Goal: Check status: Check status

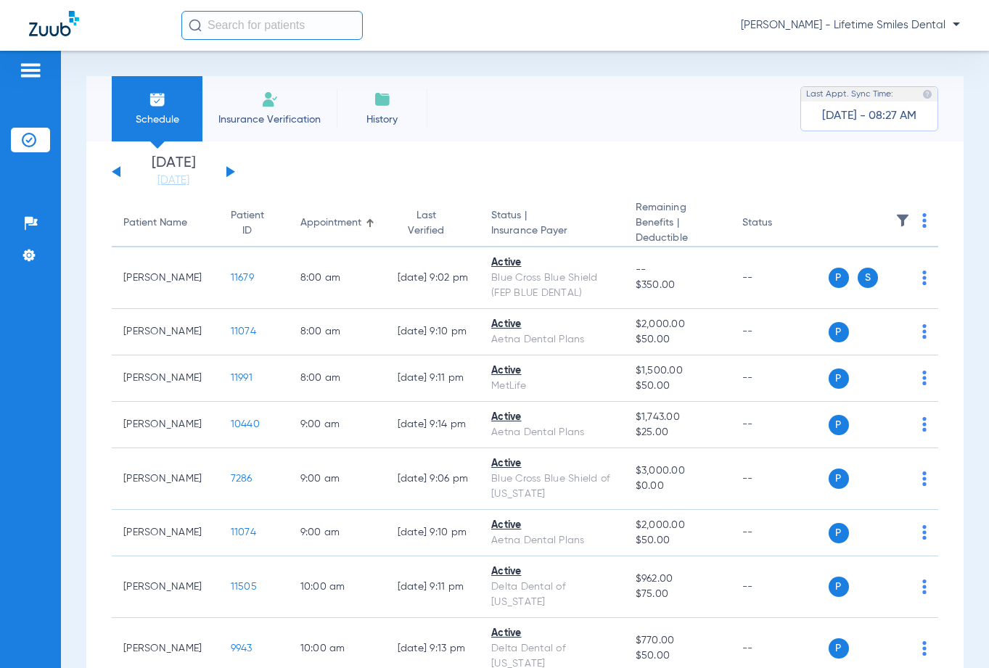
click at [378, 118] on span "History" at bounding box center [382, 119] width 69 height 15
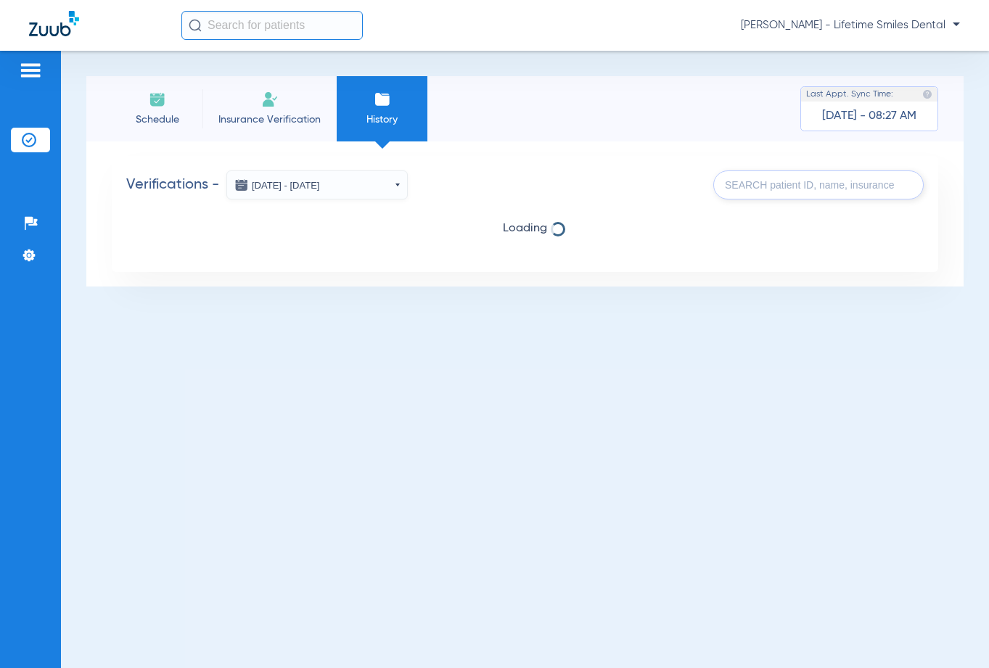
click at [741, 185] on input "text" at bounding box center [818, 185] width 210 height 29
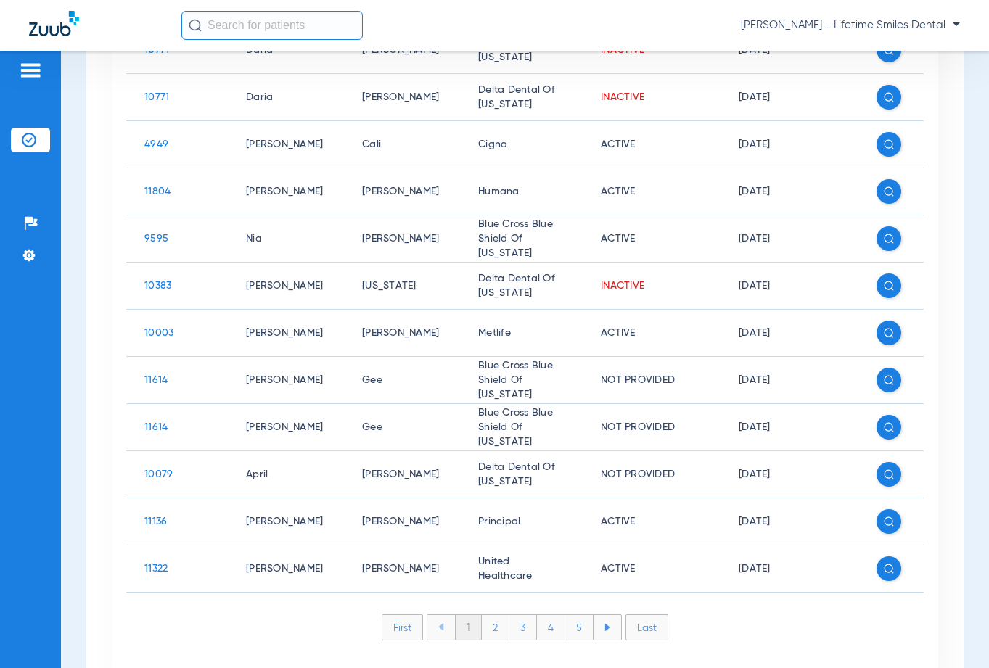
scroll to position [413, 0]
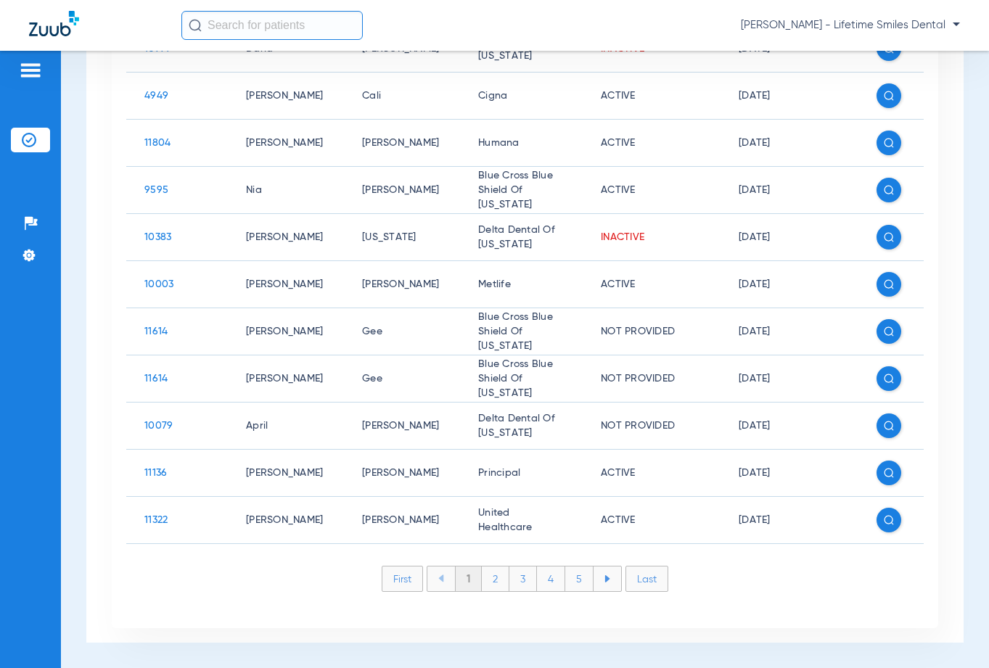
click at [490, 581] on li "2" at bounding box center [496, 579] width 28 height 25
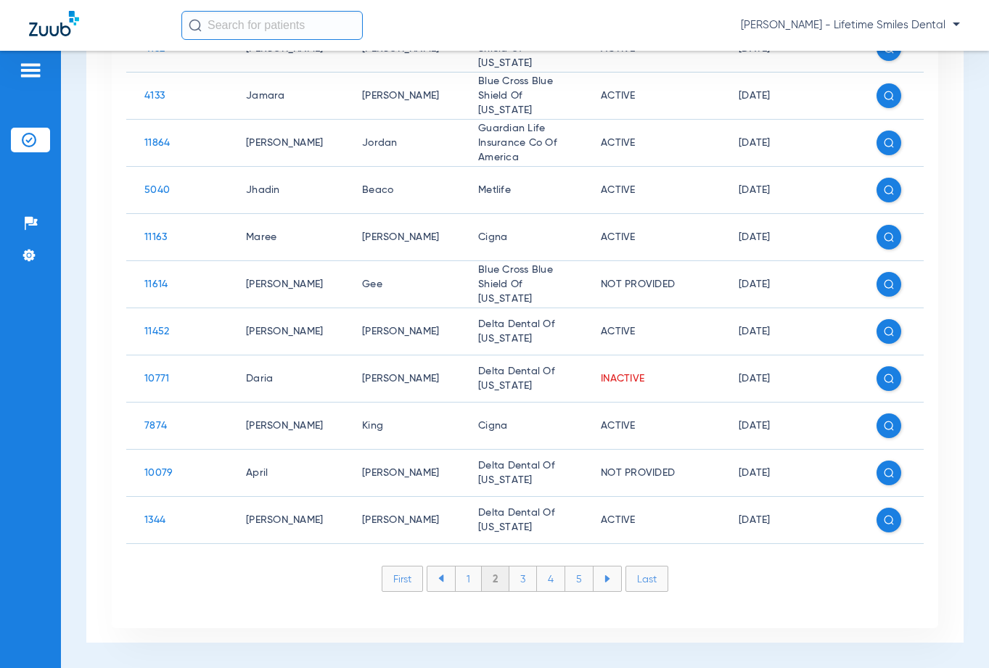
click at [515, 581] on li "3" at bounding box center [523, 579] width 28 height 25
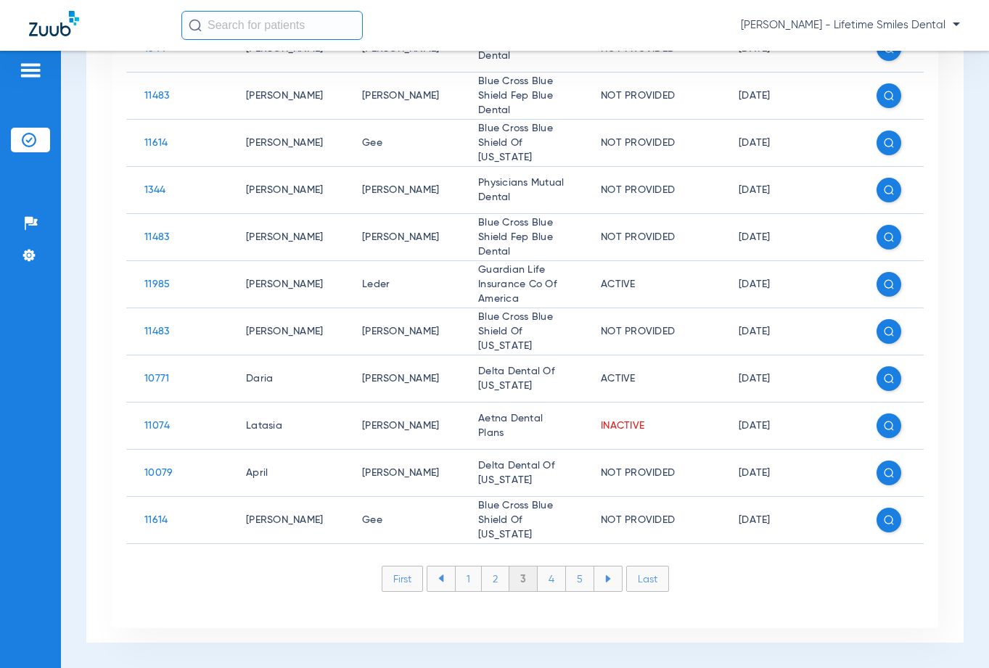
click at [543, 581] on li "4" at bounding box center [552, 579] width 28 height 25
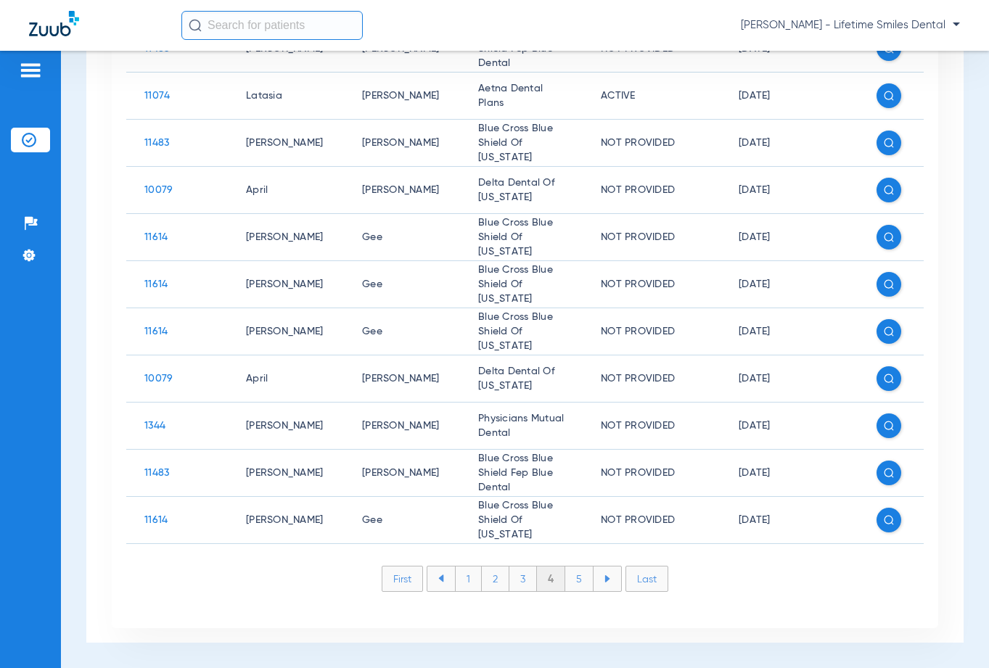
click at [574, 580] on li "5" at bounding box center [579, 579] width 28 height 25
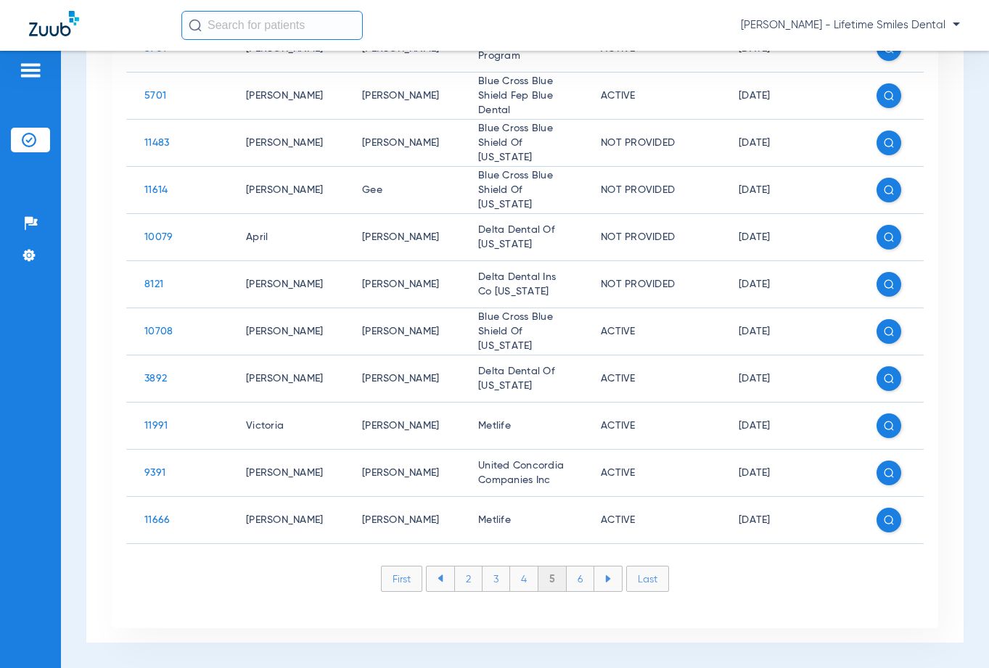
click at [573, 582] on li "6" at bounding box center [581, 579] width 28 height 25
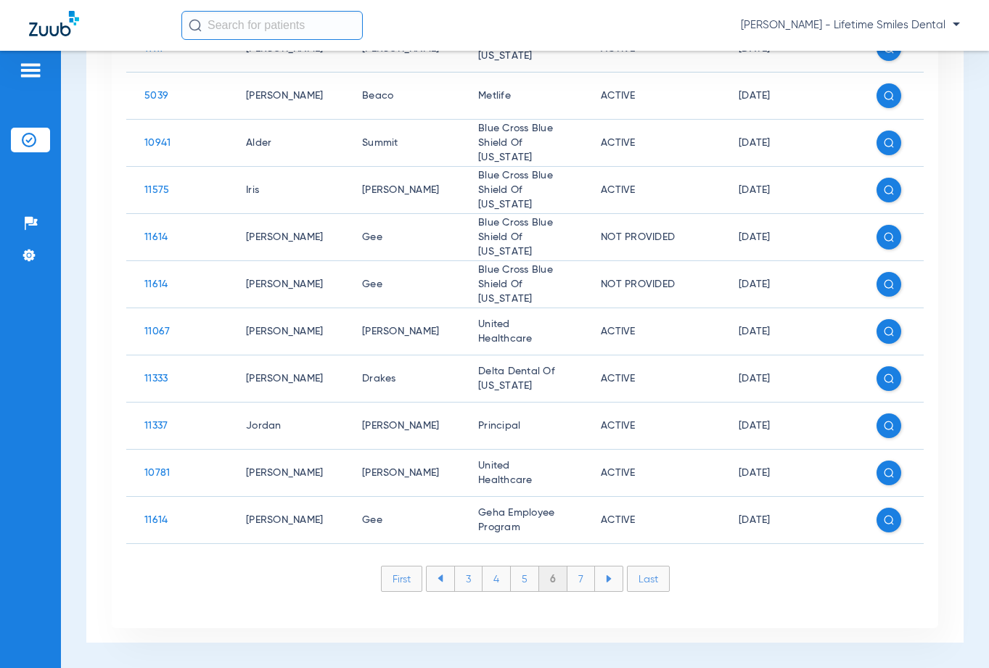
click at [639, 583] on li "Last" at bounding box center [648, 579] width 43 height 26
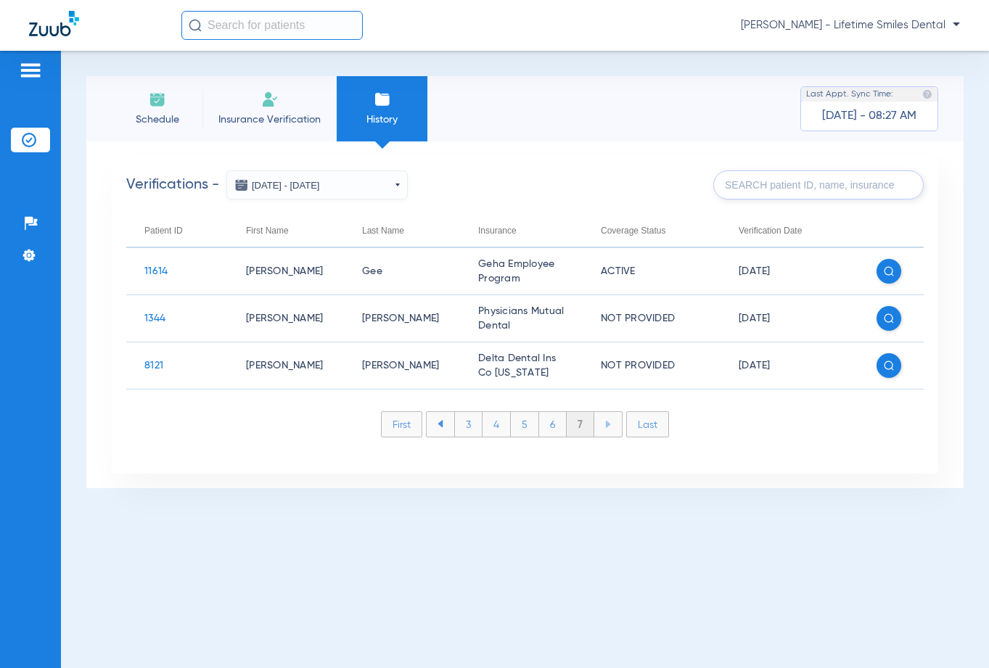
click at [747, 190] on input "text" at bounding box center [818, 185] width 210 height 29
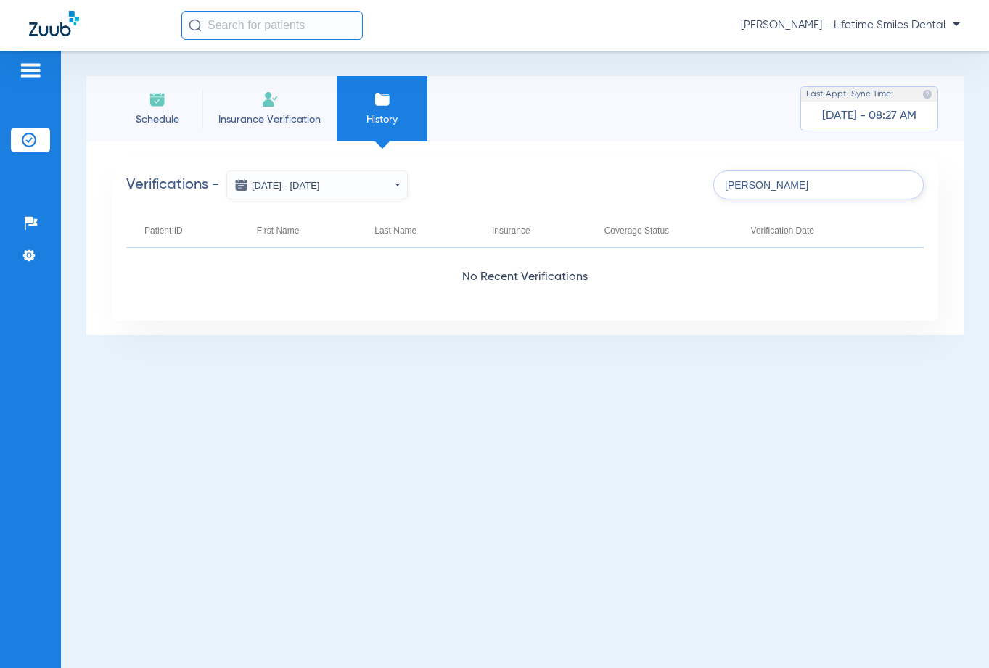
type input "[PERSON_NAME]"
drag, startPoint x: 925, startPoint y: 113, endPoint x: 911, endPoint y: 114, distance: 14.5
click at [911, 114] on div "Last Appt. Sync Time: [DATE] - 08:27 AM" at bounding box center [869, 108] width 138 height 45
click at [909, 118] on span "[DATE] - 08:27 AM" at bounding box center [869, 116] width 94 height 15
click at [911, 115] on div "Last Appt. Sync Time: [DATE] - 08:27 AM" at bounding box center [869, 108] width 138 height 45
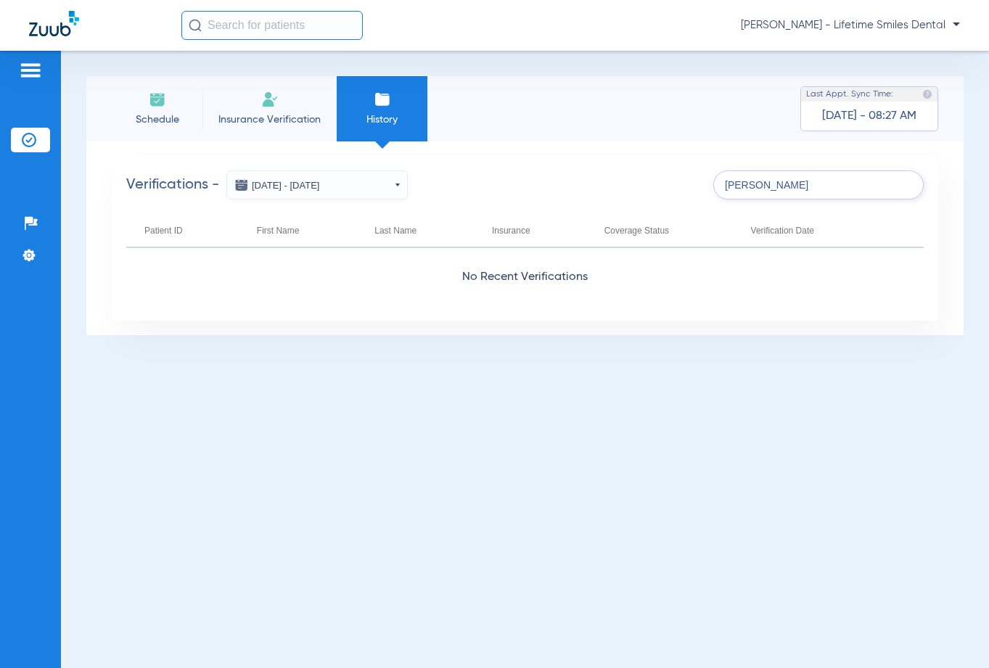
click at [917, 114] on div "Last Appt. Sync Time: [DATE] - 08:27 AM" at bounding box center [869, 108] width 138 height 45
drag, startPoint x: 915, startPoint y: 118, endPoint x: 825, endPoint y: 120, distance: 90.0
click at [825, 120] on span "[DATE] - 08:27 AM" at bounding box center [869, 116] width 94 height 15
click at [701, 268] on div "Verifications - [DATE] - [DATE] [DATE] Su Mo Tu We Th Fr Sa 27 28 29 30 31 1 2 …" at bounding box center [525, 238] width 827 height 165
click at [401, 191] on button "[DATE] - [DATE]" at bounding box center [316, 185] width 181 height 29
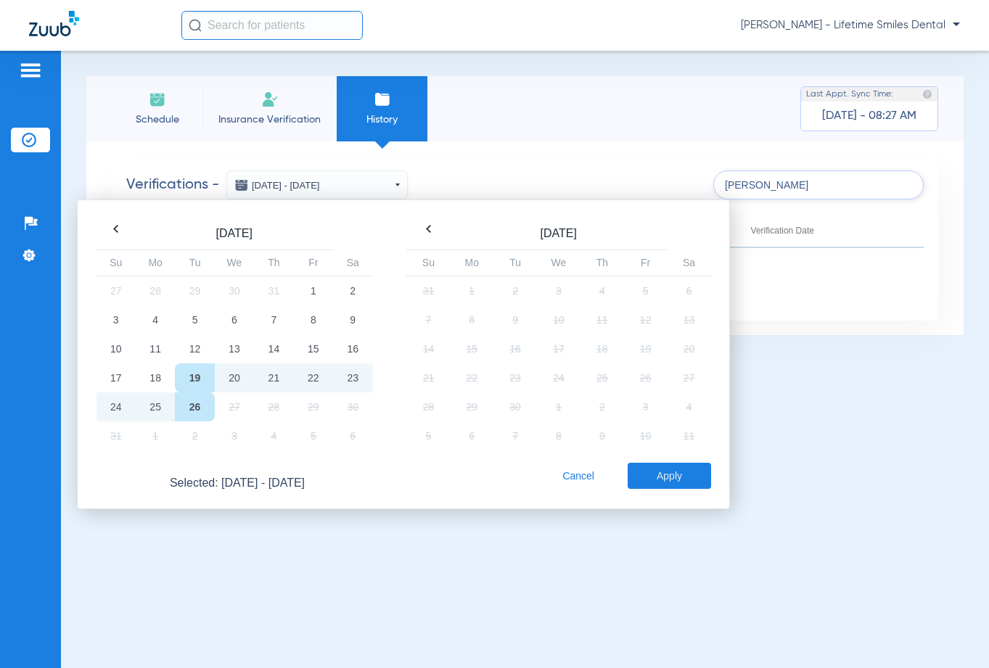
click at [201, 378] on td "19" at bounding box center [194, 378] width 39 height 29
click at [680, 478] on button "Apply" at bounding box center [669, 476] width 83 height 26
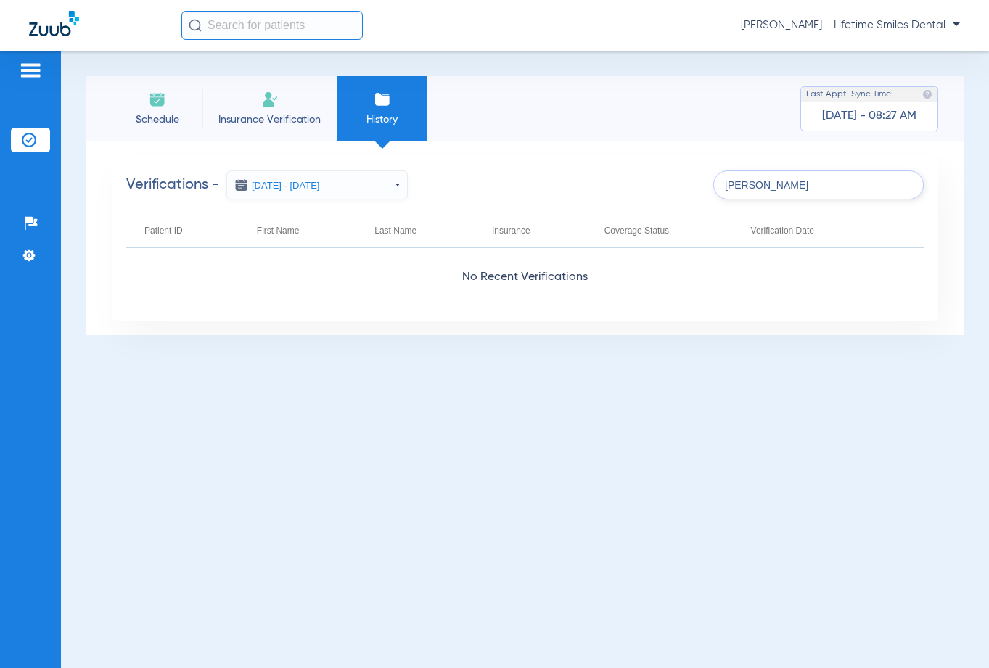
click at [801, 187] on input "[PERSON_NAME]" at bounding box center [818, 185] width 210 height 29
click at [820, 281] on span "No Recent Verifications" at bounding box center [525, 277] width 798 height 15
click at [277, 233] on div "First Name" at bounding box center [278, 231] width 43 height 16
click at [290, 233] on div "First Name" at bounding box center [278, 231] width 43 height 16
click at [305, 233] on div at bounding box center [307, 233] width 4 height 4
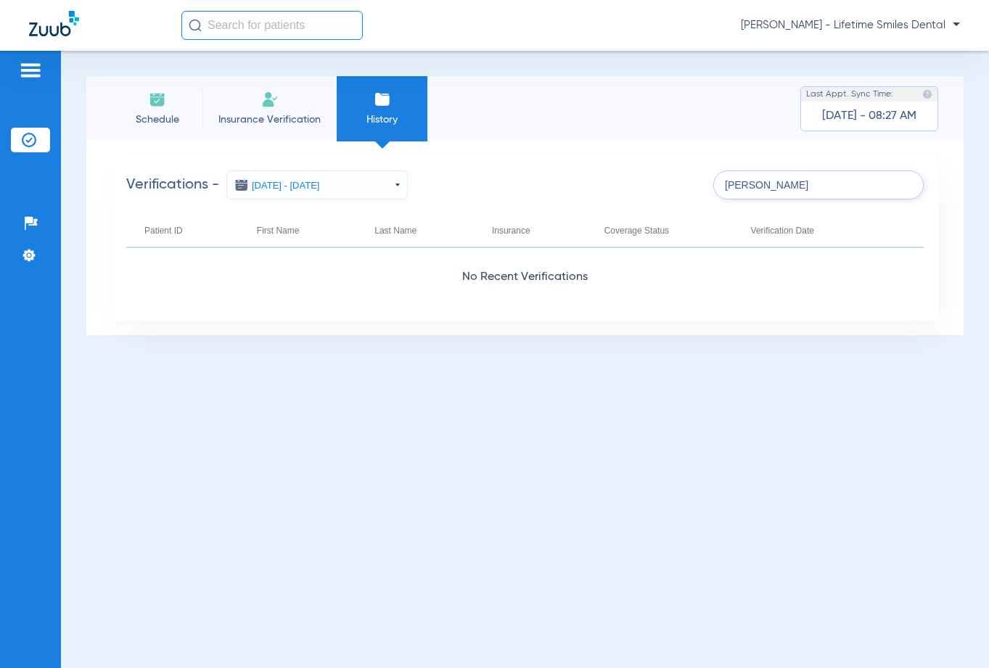
drag, startPoint x: 814, startPoint y: 184, endPoint x: 677, endPoint y: 187, distance: 136.5
click at [677, 187] on div "Verifications - [DATE] - [DATE] [DATE] Su Mo Tu We Th Fr Sa 27 28 29 30 31 1 2 …" at bounding box center [525, 185] width 798 height 29
click at [493, 347] on div "Schedule Insurance Verification History Last Appt. Sync Time: [DATE] - 08:27 AM…" at bounding box center [525, 360] width 928 height 618
click at [782, 195] on input "text" at bounding box center [818, 185] width 210 height 29
click at [875, 123] on span "[DATE] - 08:27 AM" at bounding box center [869, 116] width 94 height 15
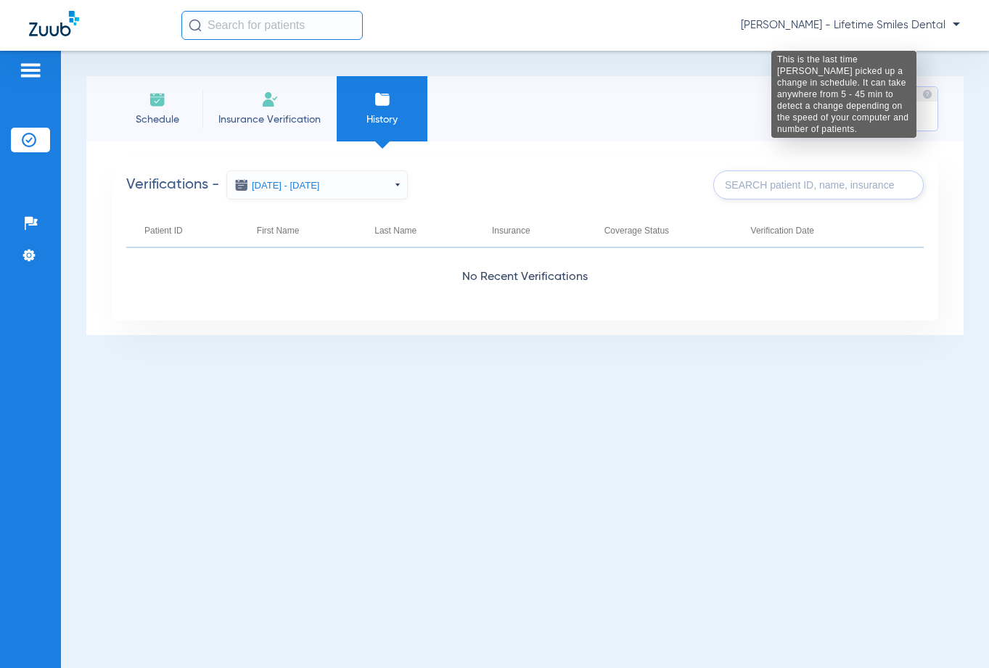
click at [929, 93] on img at bounding box center [927, 94] width 10 height 10
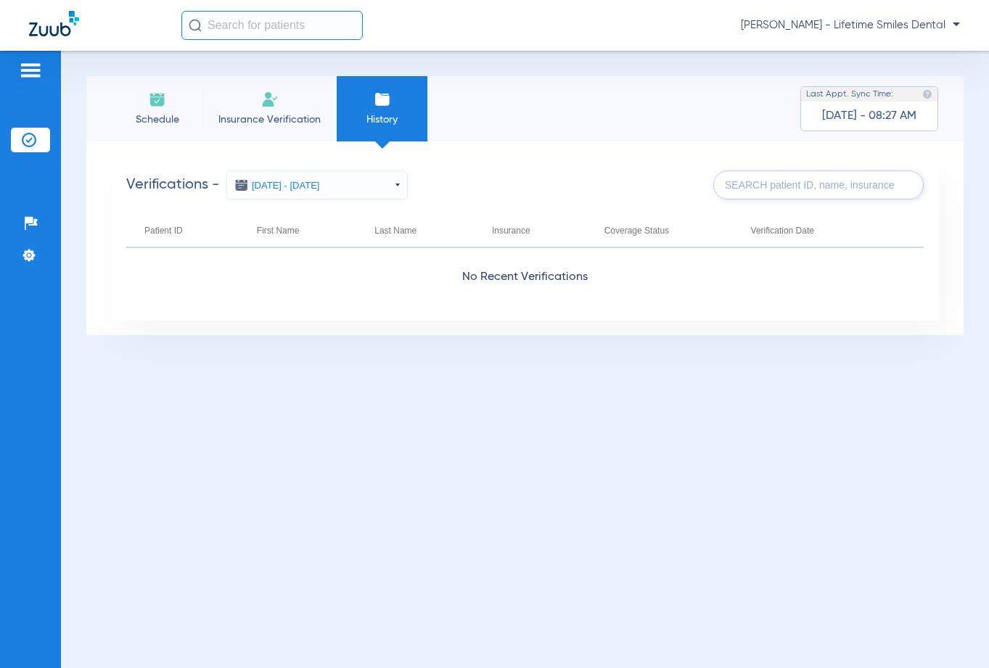
click at [30, 74] on img at bounding box center [30, 70] width 23 height 17
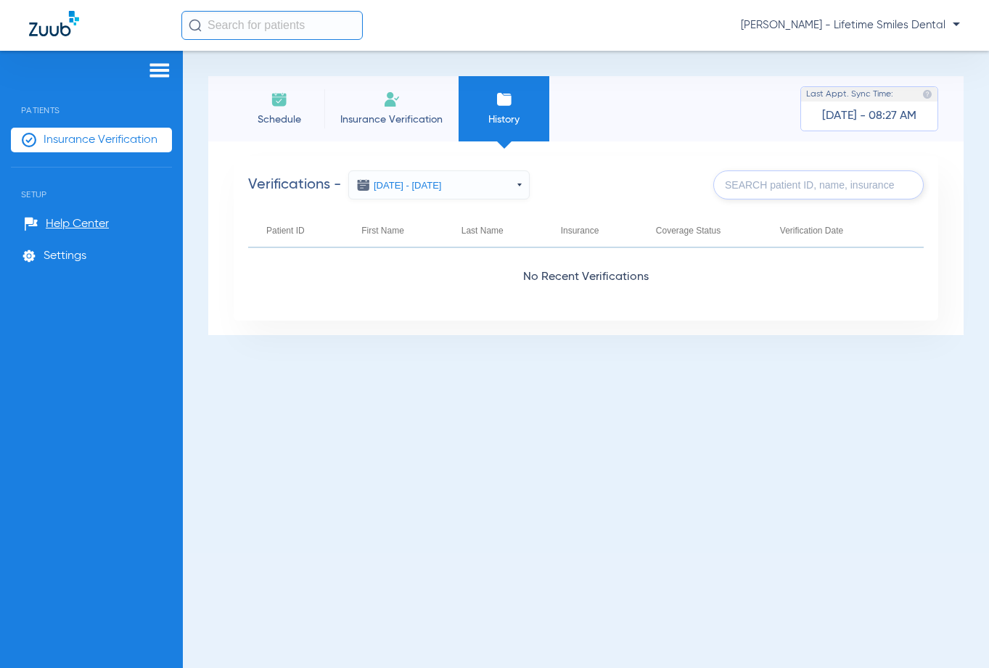
click at [46, 134] on span "Insurance Verification" at bounding box center [101, 140] width 114 height 15
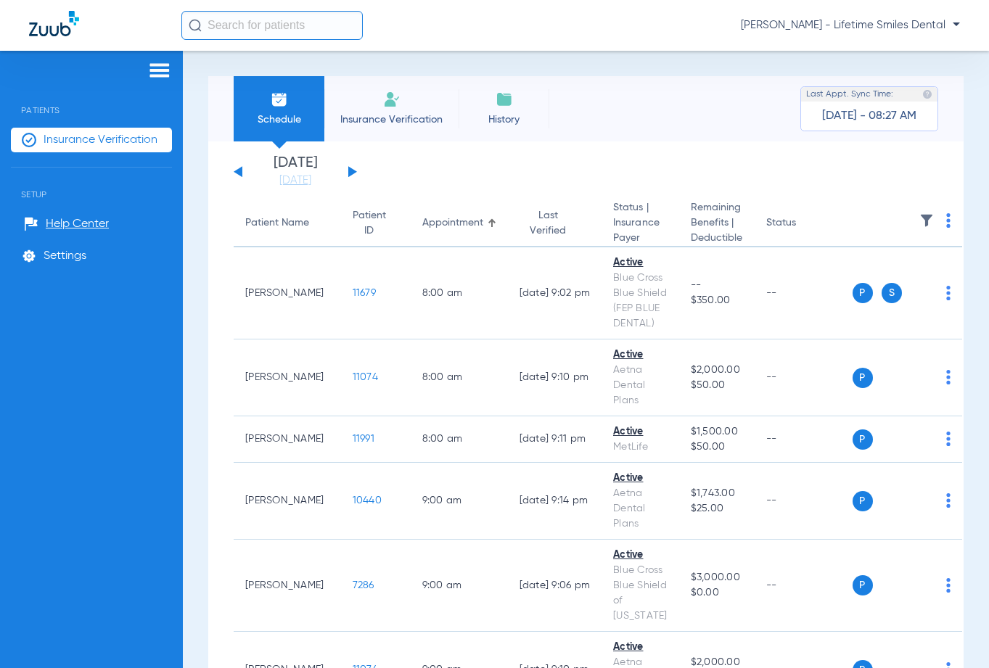
click at [161, 76] on img at bounding box center [159, 70] width 23 height 17
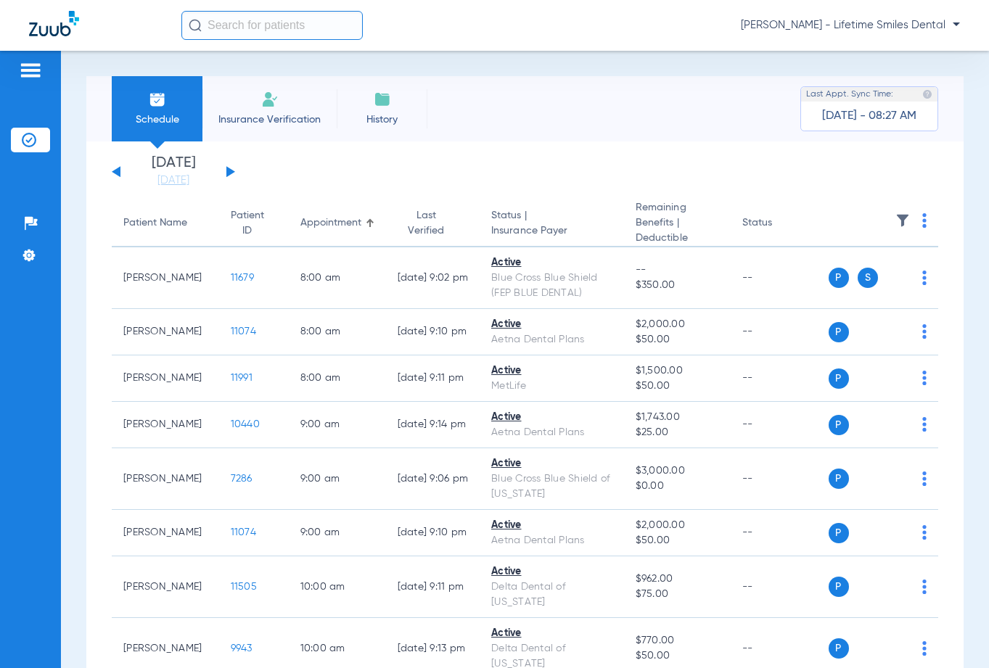
click at [231, 171] on button at bounding box center [230, 171] width 9 height 11
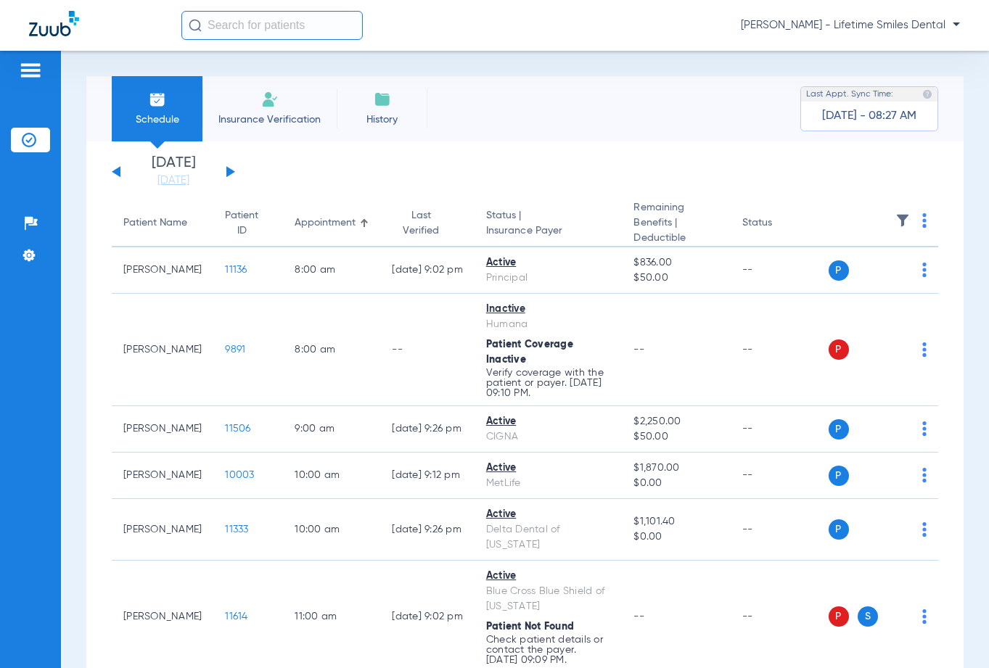
click at [110, 170] on div "[DATE] [DATE] [DATE] [DATE] [DATE] [DATE] [DATE] [DATE] [DATE] [DATE] [DATE] [D…" at bounding box center [524, 637] width 877 height 990
click at [115, 171] on button at bounding box center [116, 171] width 9 height 11
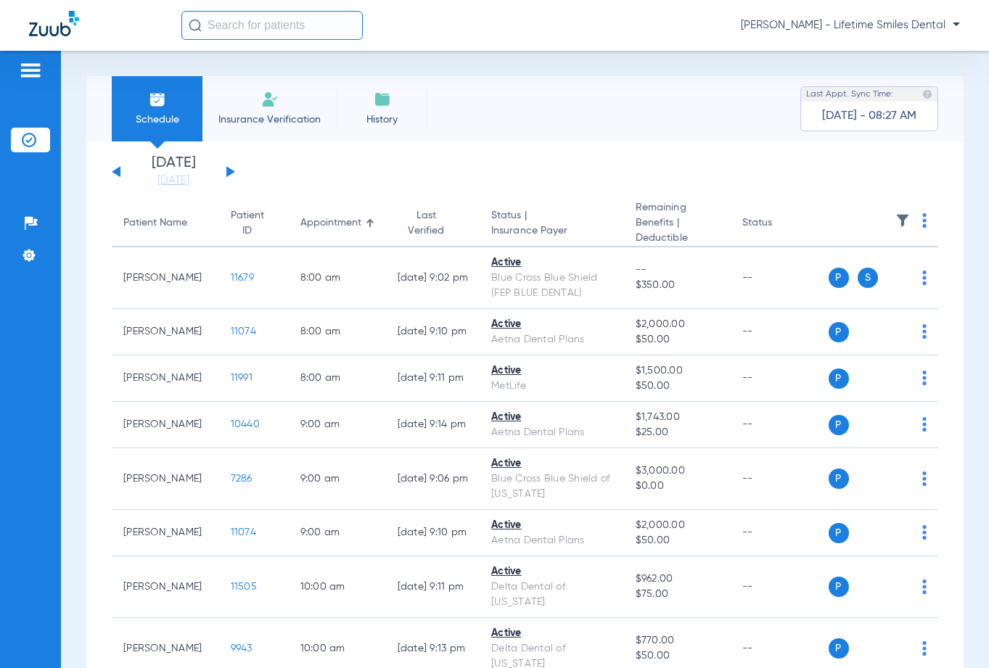
click at [117, 171] on button at bounding box center [116, 171] width 9 height 11
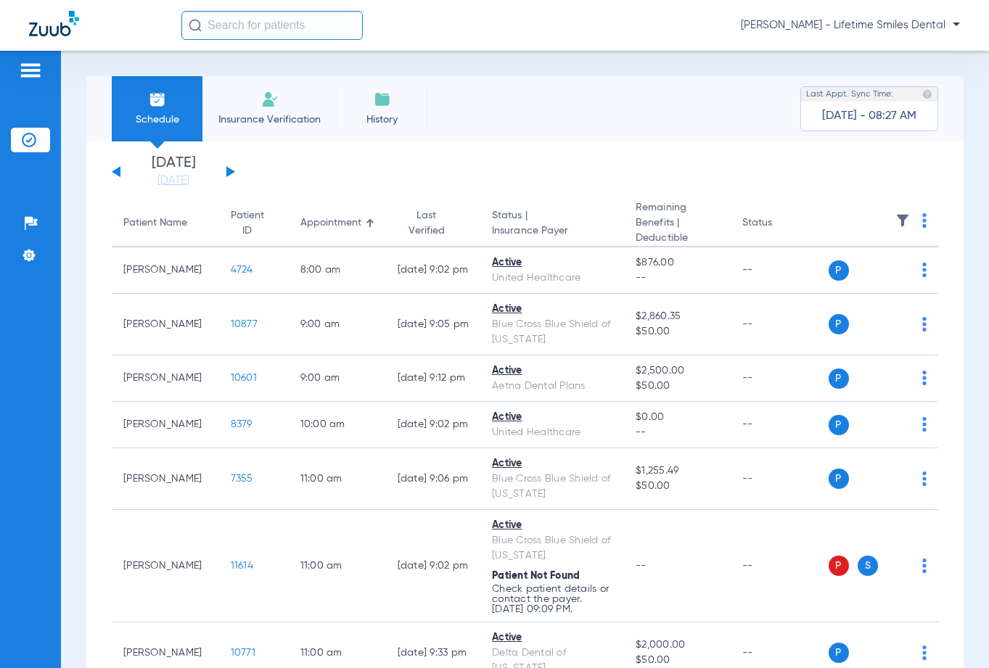
click at [118, 172] on button at bounding box center [116, 171] width 9 height 11
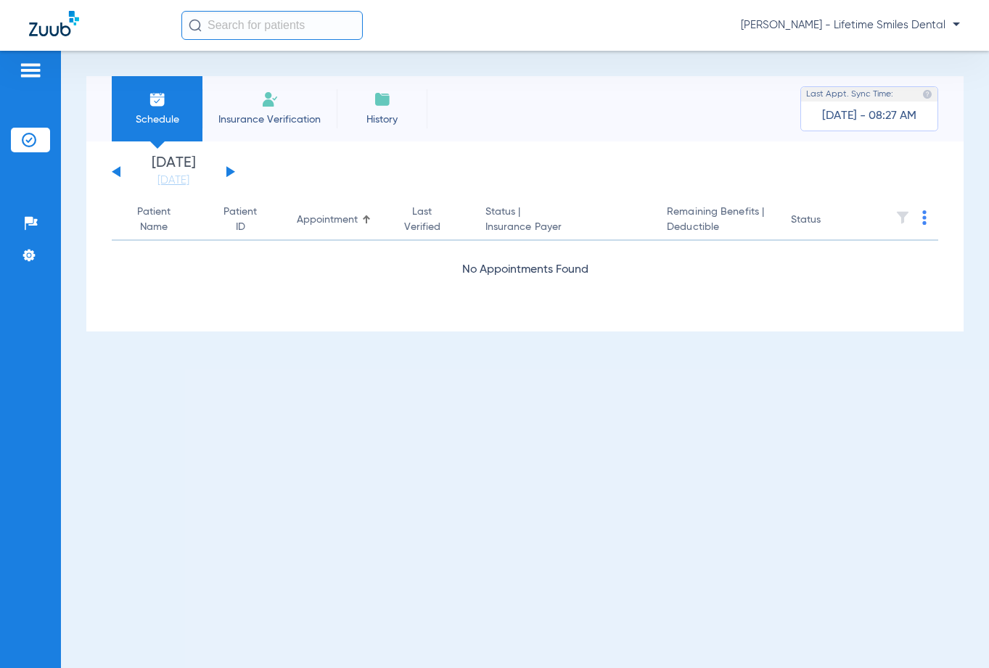
click at [120, 173] on button at bounding box center [116, 171] width 9 height 11
click at [120, 173] on div "[DATE] [DATE] [DATE] [DATE] [DATE] [DATE] [DATE] [DATE] [DATE] [DATE] [DATE] [D…" at bounding box center [173, 172] width 123 height 32
click at [118, 171] on button at bounding box center [116, 171] width 9 height 11
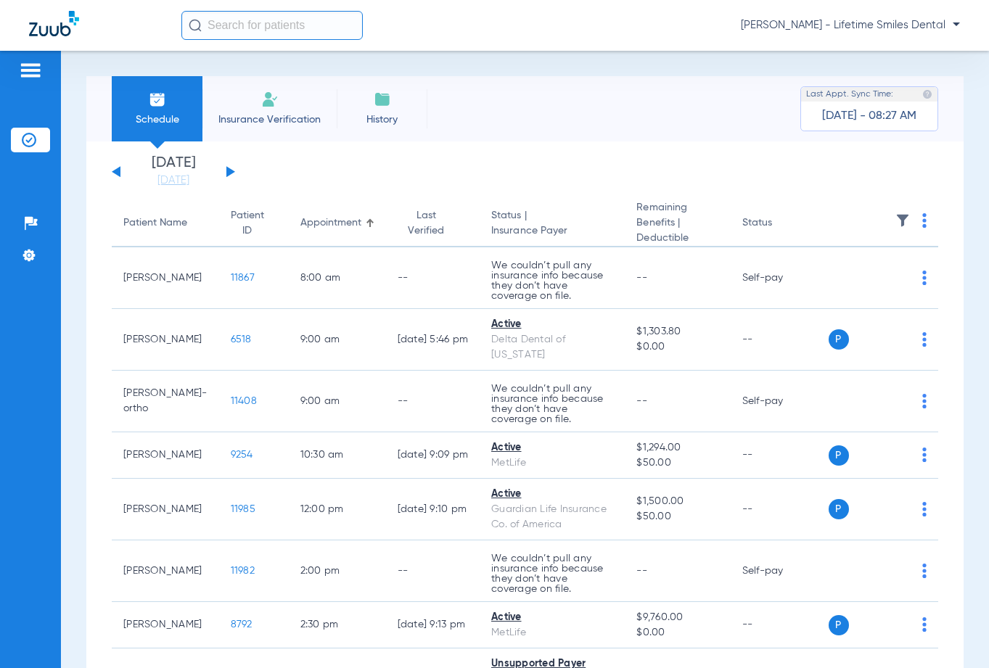
click at [118, 171] on button at bounding box center [116, 171] width 9 height 11
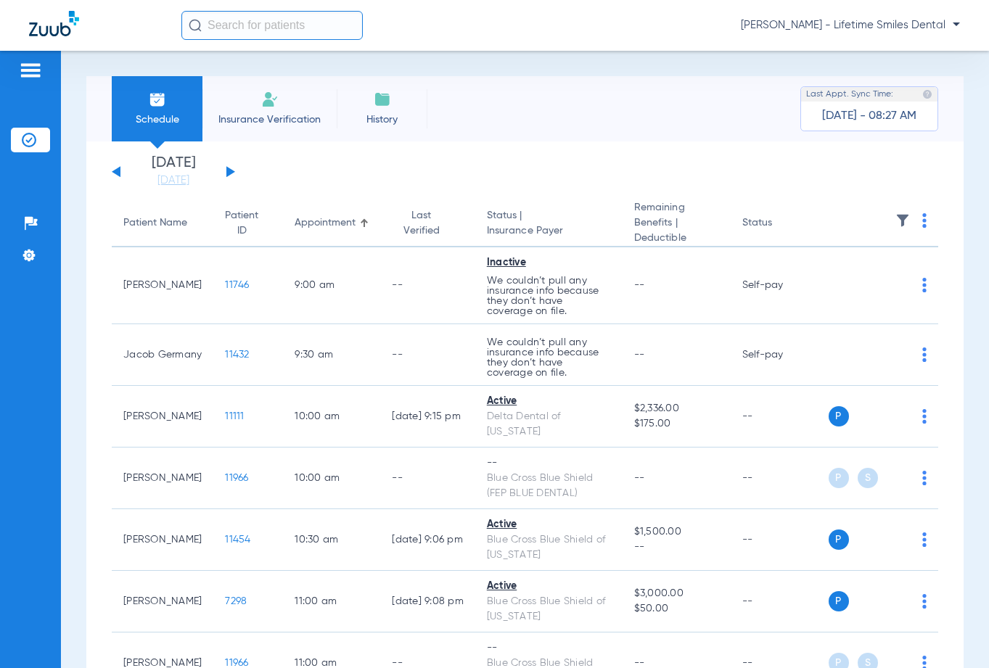
click at [118, 171] on button at bounding box center [116, 171] width 9 height 11
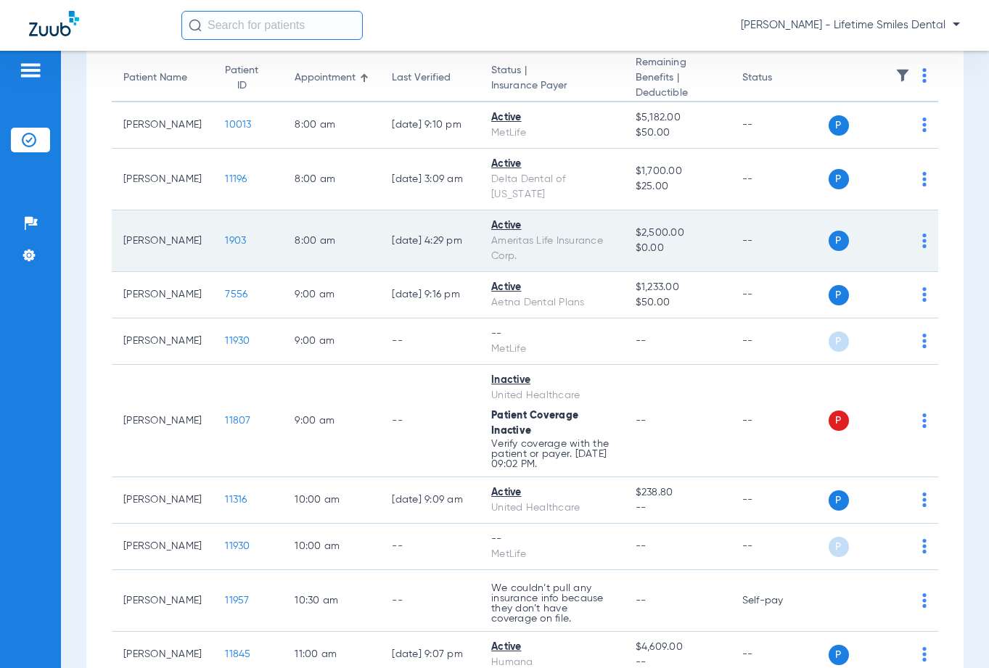
scroll to position [218, 0]
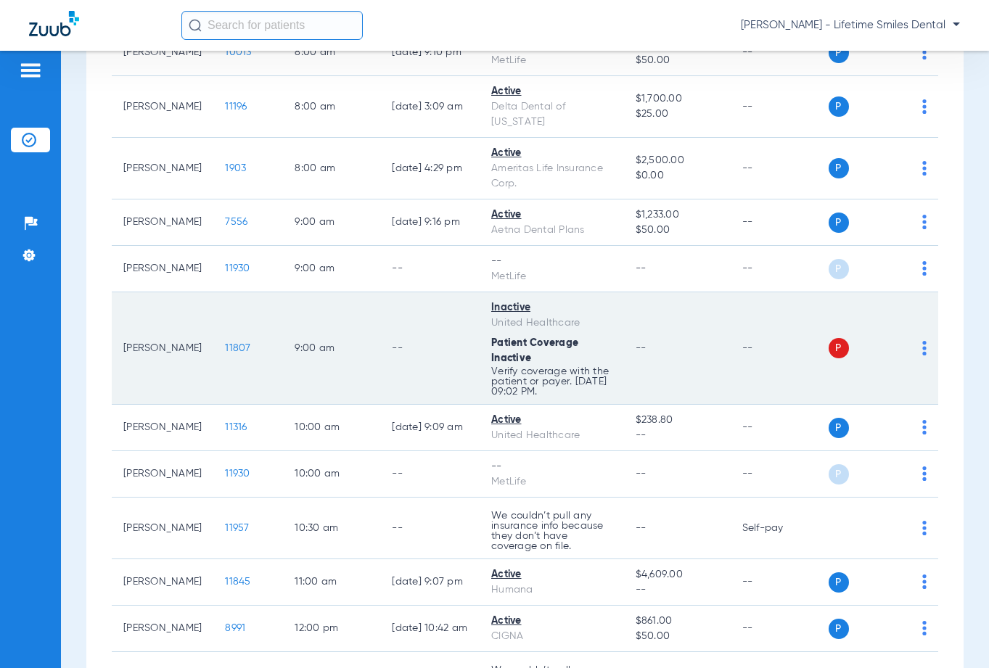
click at [922, 350] on img at bounding box center [924, 348] width 4 height 15
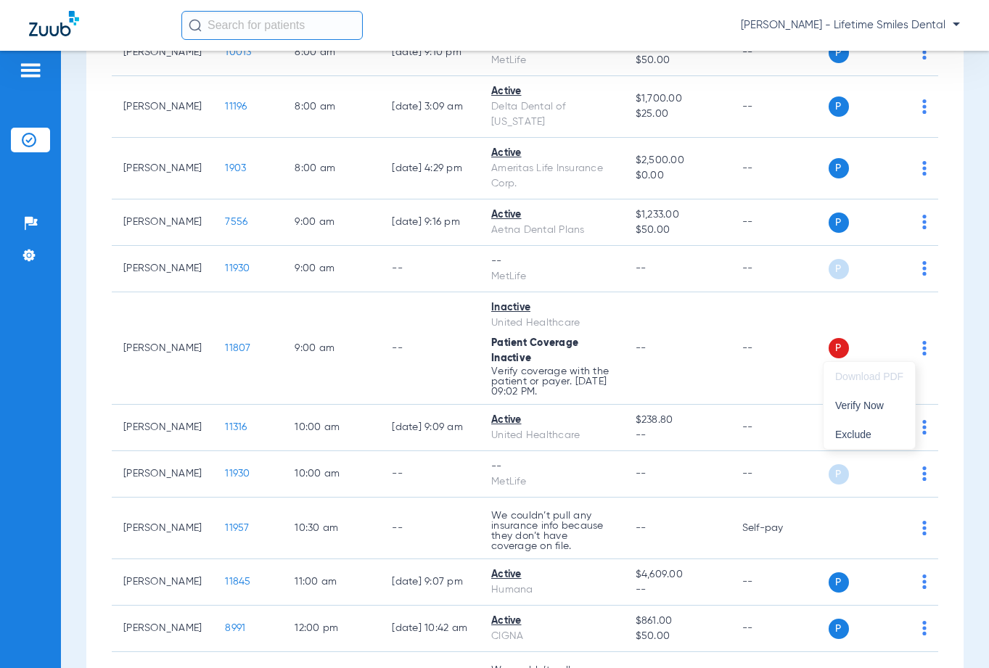
click at [913, 351] on div at bounding box center [494, 334] width 989 height 668
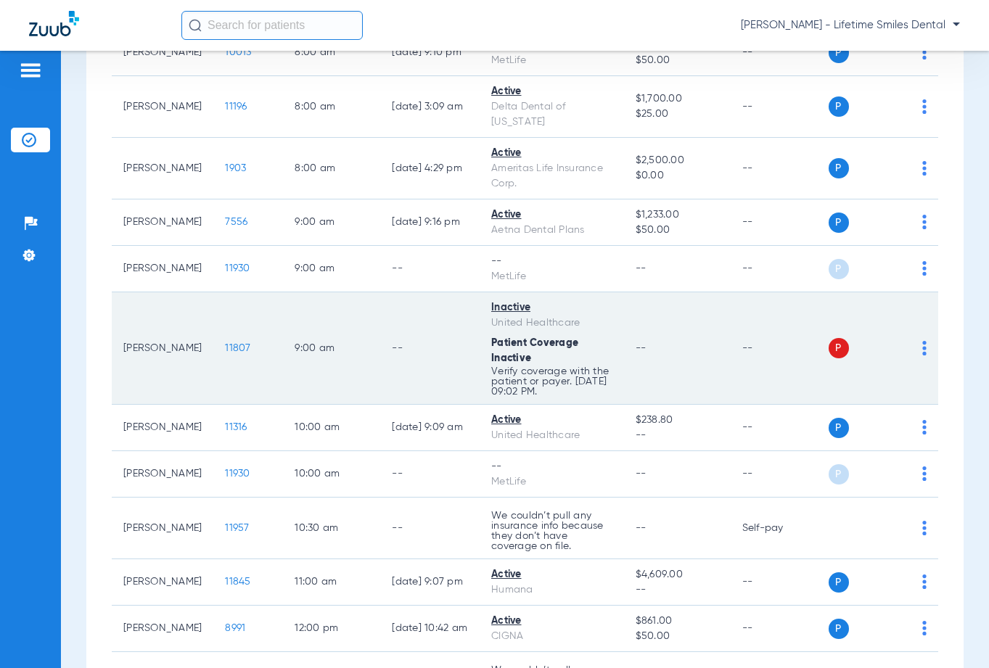
click at [225, 351] on span "11807" at bounding box center [237, 348] width 25 height 10
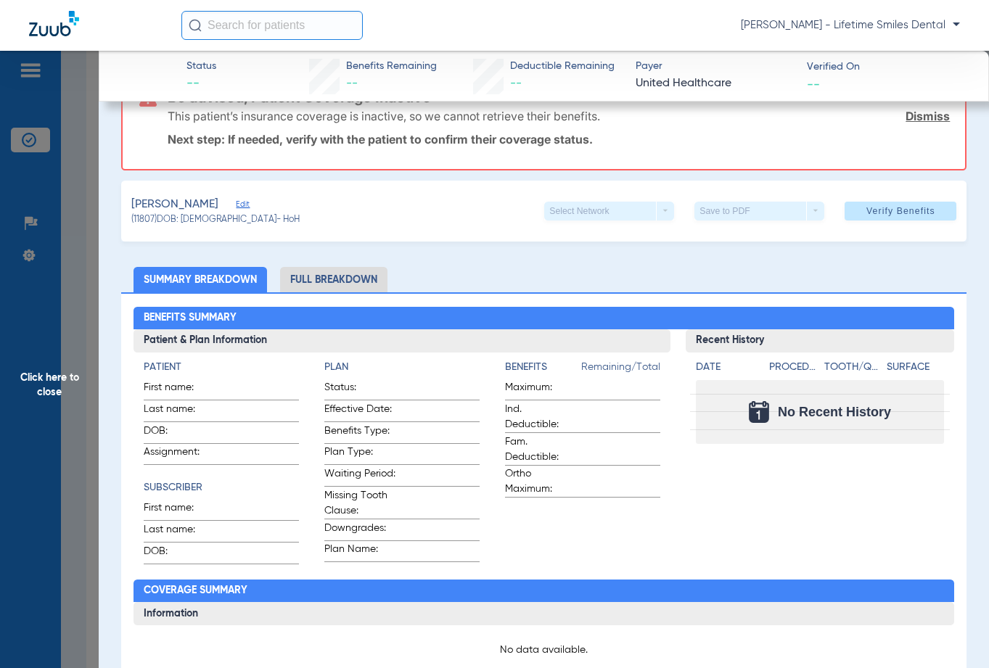
scroll to position [41, 0]
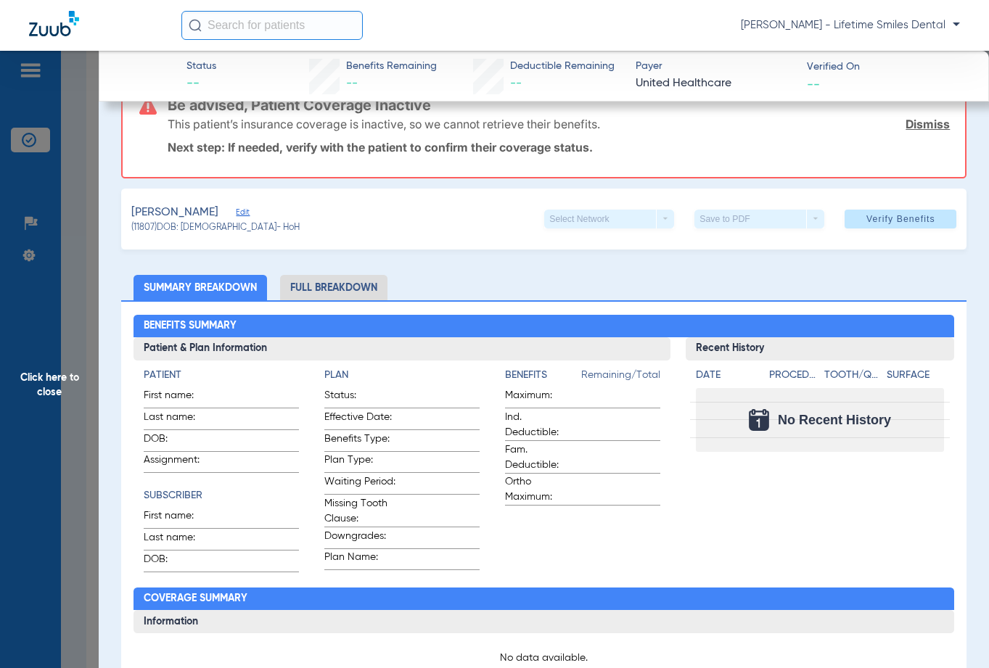
click at [337, 285] on li "Full Breakdown" at bounding box center [333, 287] width 107 height 25
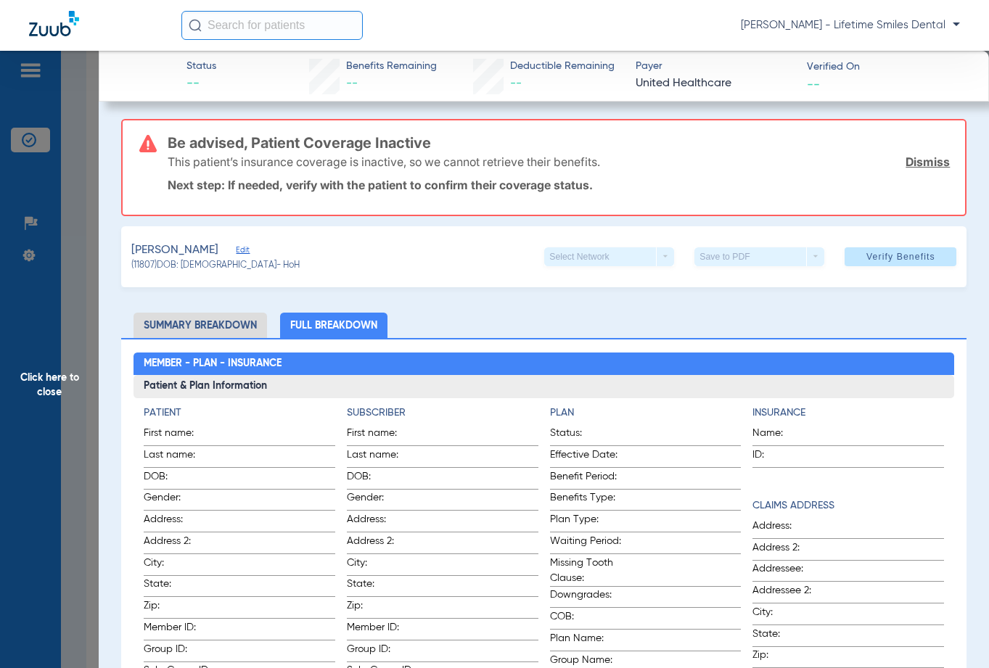
scroll to position [0, 0]
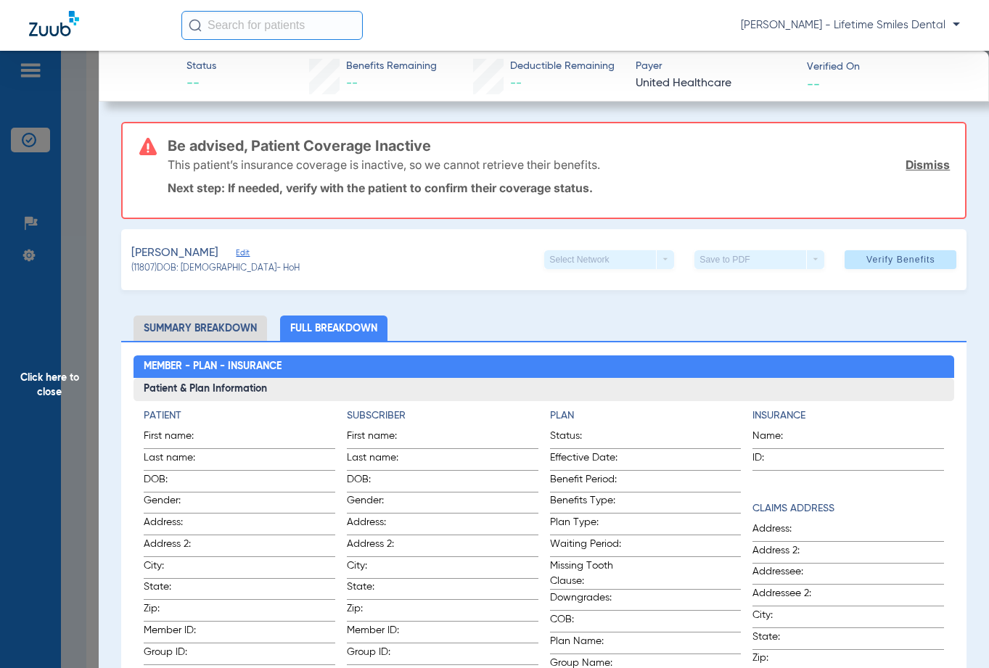
click at [914, 163] on link "Dismiss" at bounding box center [928, 164] width 44 height 15
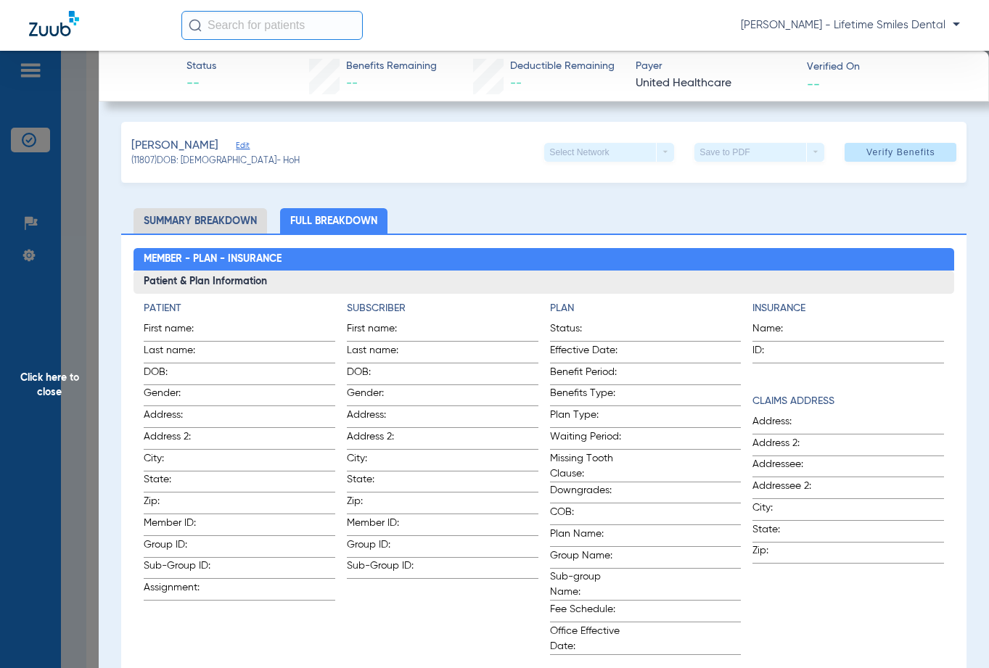
click at [230, 221] on li "Summary Breakdown" at bounding box center [201, 220] width 134 height 25
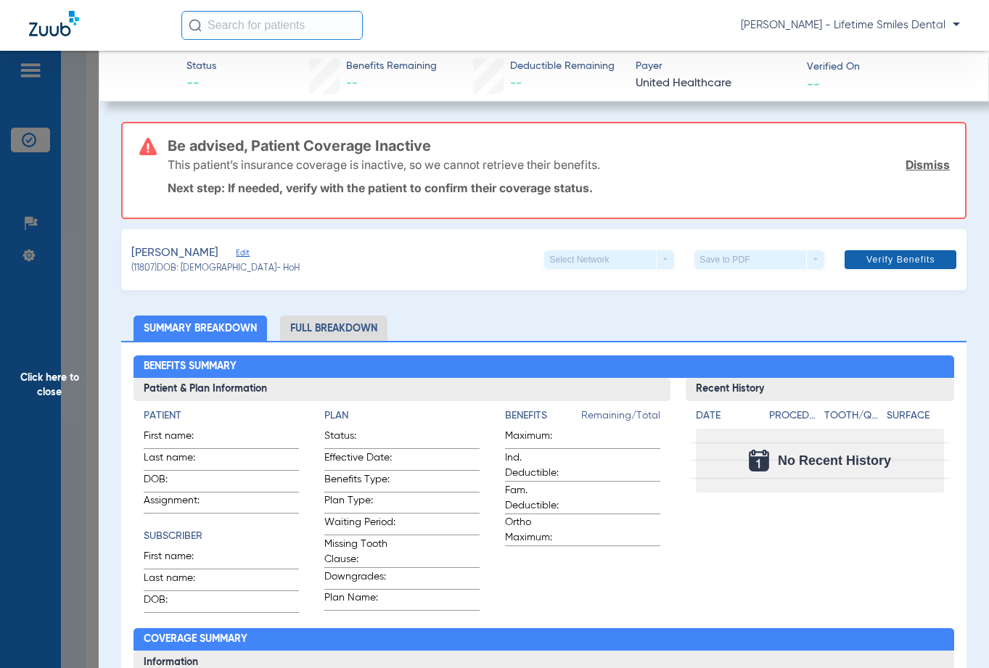
click at [878, 261] on span "Verify Benefits" at bounding box center [900, 260] width 69 height 12
